Goal: Information Seeking & Learning: Learn about a topic

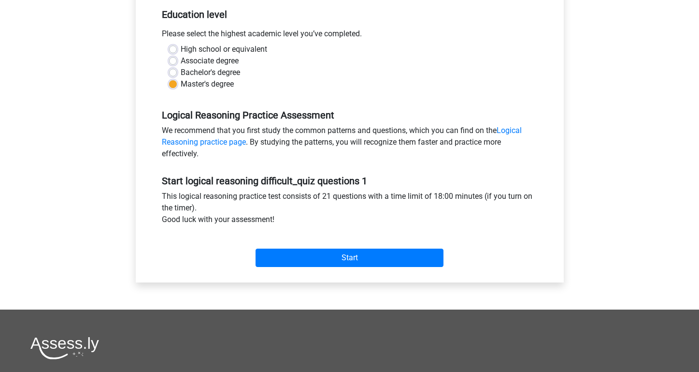
scroll to position [200, 0]
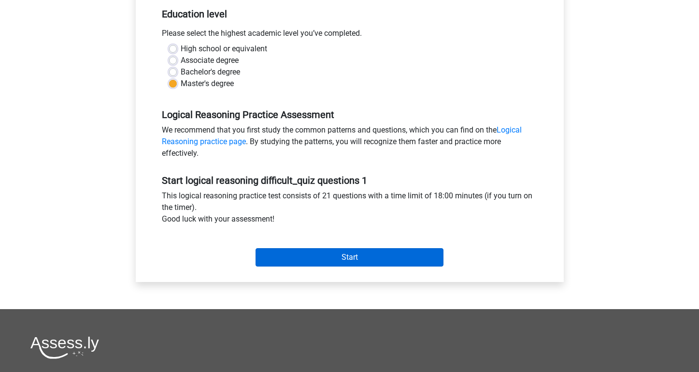
click at [392, 257] on input "Start" at bounding box center [350, 257] width 188 height 18
click at [319, 253] on input "Start" at bounding box center [350, 257] width 188 height 18
click at [322, 256] on input "Start" at bounding box center [350, 257] width 188 height 18
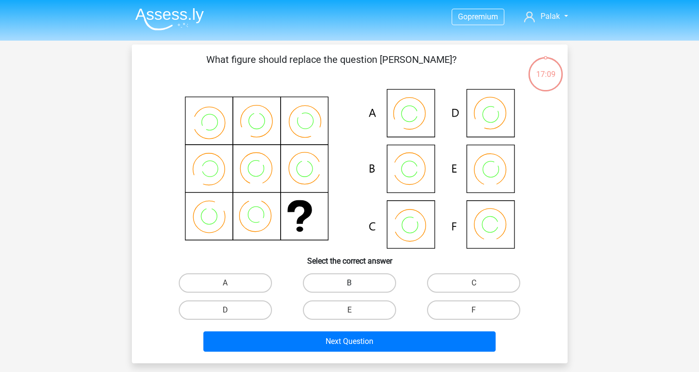
click at [325, 275] on label "B" at bounding box center [349, 282] width 93 height 19
click at [349, 283] on input "B" at bounding box center [352, 286] width 6 height 6
radio input "true"
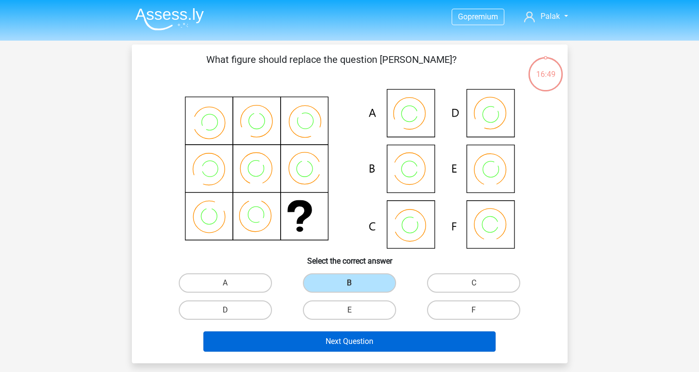
click at [328, 344] on button "Next Question" at bounding box center [349, 341] width 292 height 20
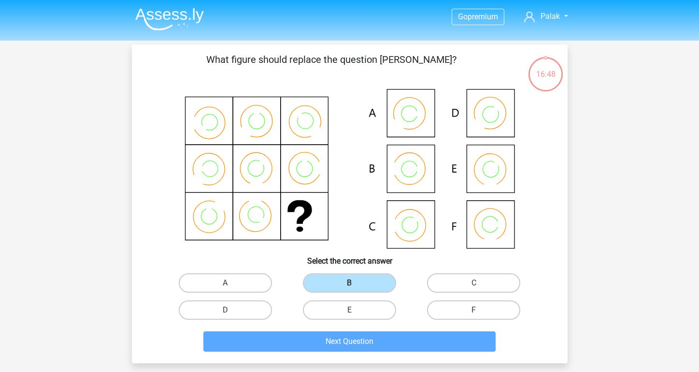
scroll to position [44, 0]
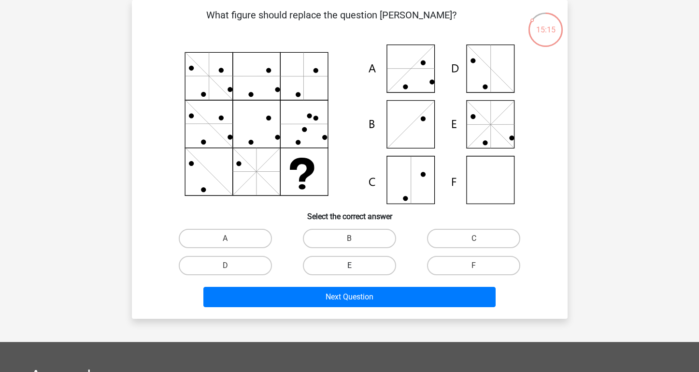
click at [335, 264] on label "E" at bounding box center [349, 265] width 93 height 19
click at [349, 265] on input "E" at bounding box center [352, 268] width 6 height 6
radio input "true"
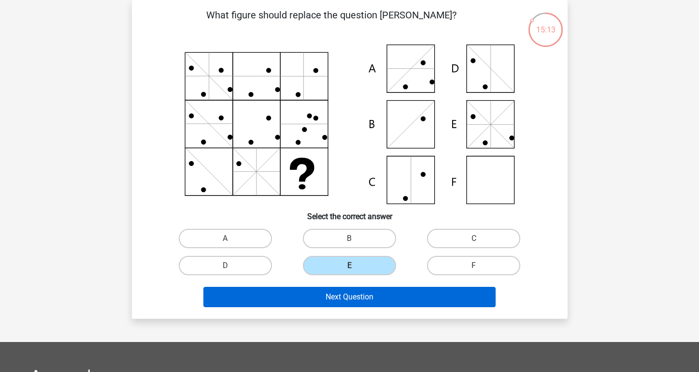
click at [330, 296] on button "Next Question" at bounding box center [349, 297] width 292 height 20
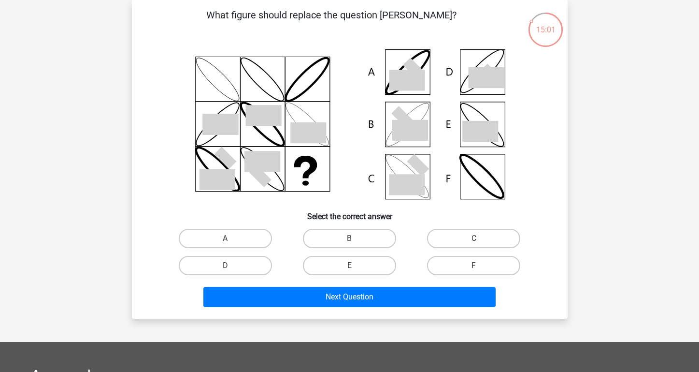
click at [477, 238] on input "C" at bounding box center [477, 241] width 6 height 6
radio input "true"
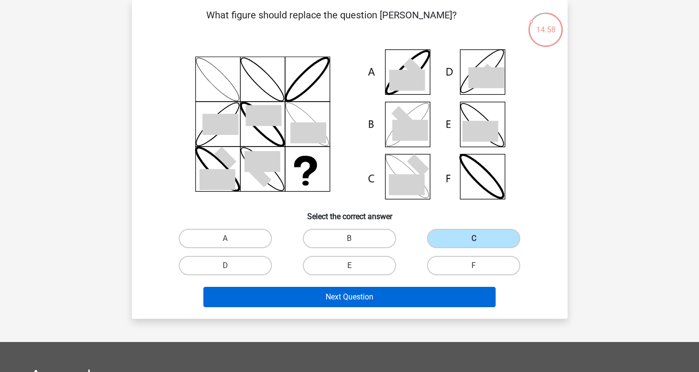
click at [351, 288] on button "Next Question" at bounding box center [349, 297] width 292 height 20
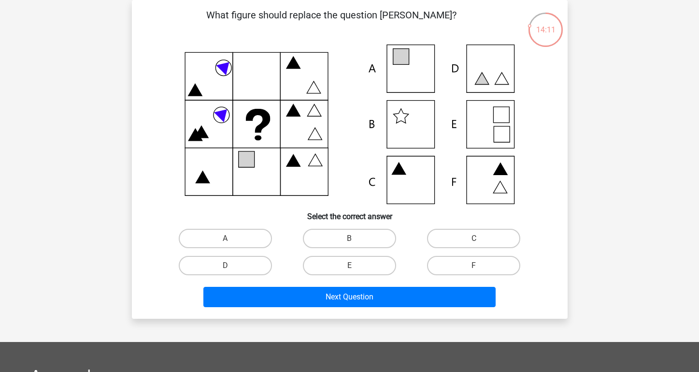
click at [333, 255] on div "E" at bounding box center [350, 265] width 124 height 27
click at [239, 232] on label "A" at bounding box center [225, 238] width 93 height 19
click at [232, 238] on input "A" at bounding box center [228, 241] width 6 height 6
radio input "true"
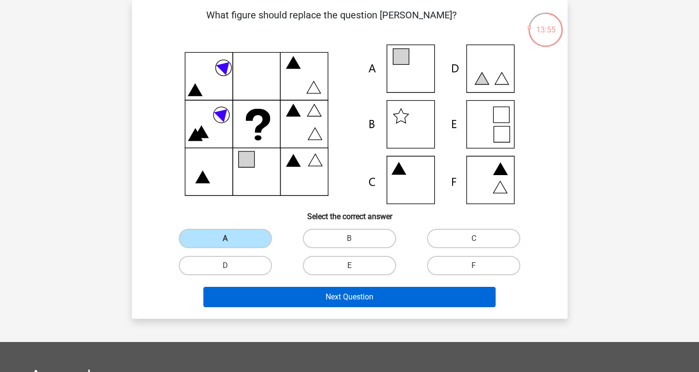
click at [313, 304] on button "Next Question" at bounding box center [349, 297] width 292 height 20
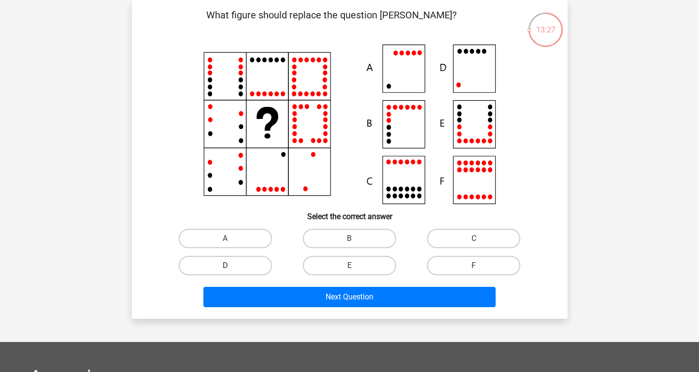
click at [236, 261] on label "D" at bounding box center [225, 265] width 93 height 19
click at [232, 265] on input "D" at bounding box center [228, 268] width 6 height 6
radio input "true"
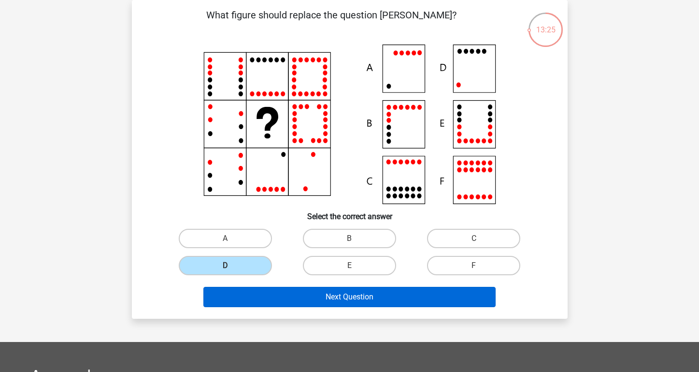
click at [327, 299] on button "Next Question" at bounding box center [349, 297] width 292 height 20
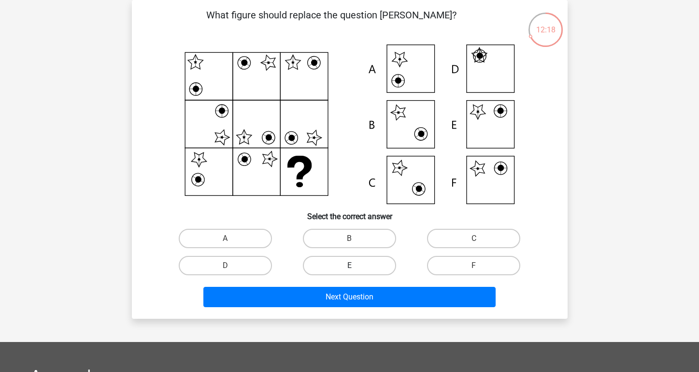
click at [336, 261] on label "E" at bounding box center [349, 265] width 93 height 19
click at [349, 265] on input "E" at bounding box center [352, 268] width 6 height 6
radio input "true"
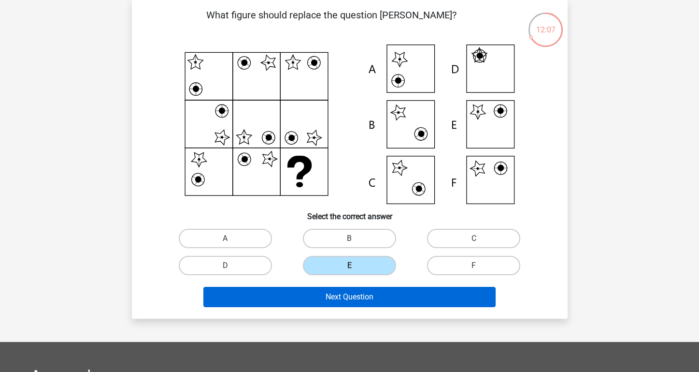
click at [345, 298] on button "Next Question" at bounding box center [349, 297] width 292 height 20
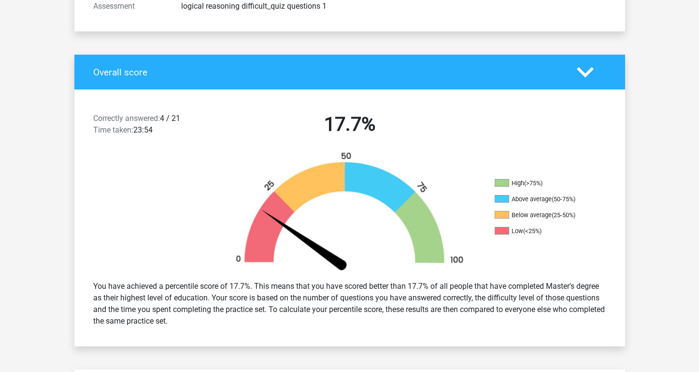
scroll to position [66, 0]
